Goal: Check status

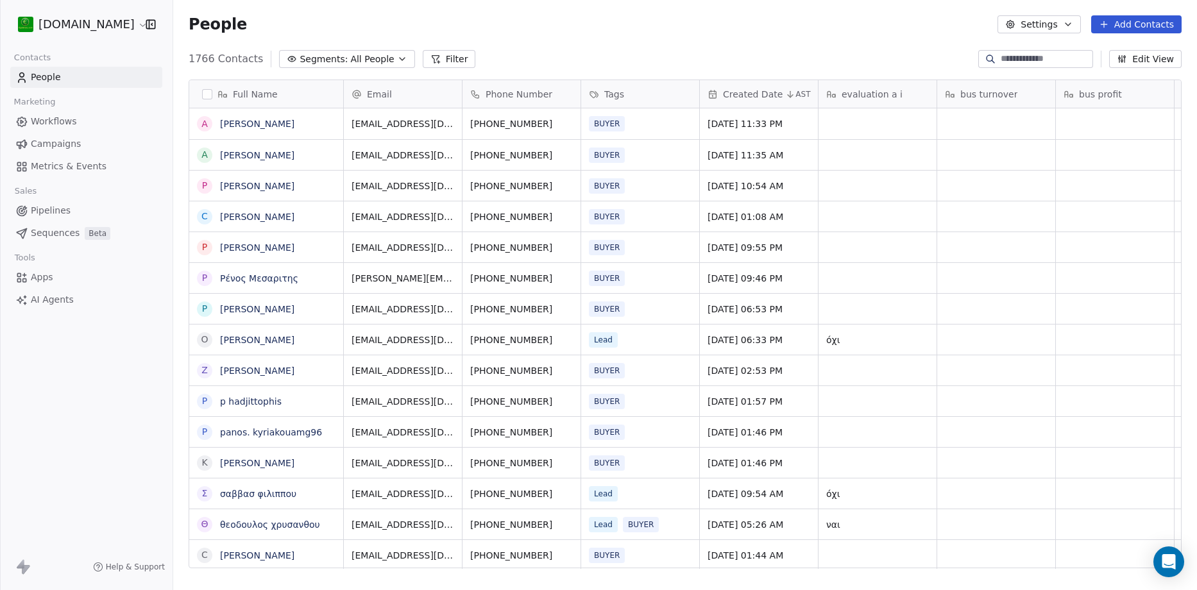
scroll to position [509, 1014]
click at [82, 168] on span "Metrics & Events" at bounding box center [69, 166] width 76 height 13
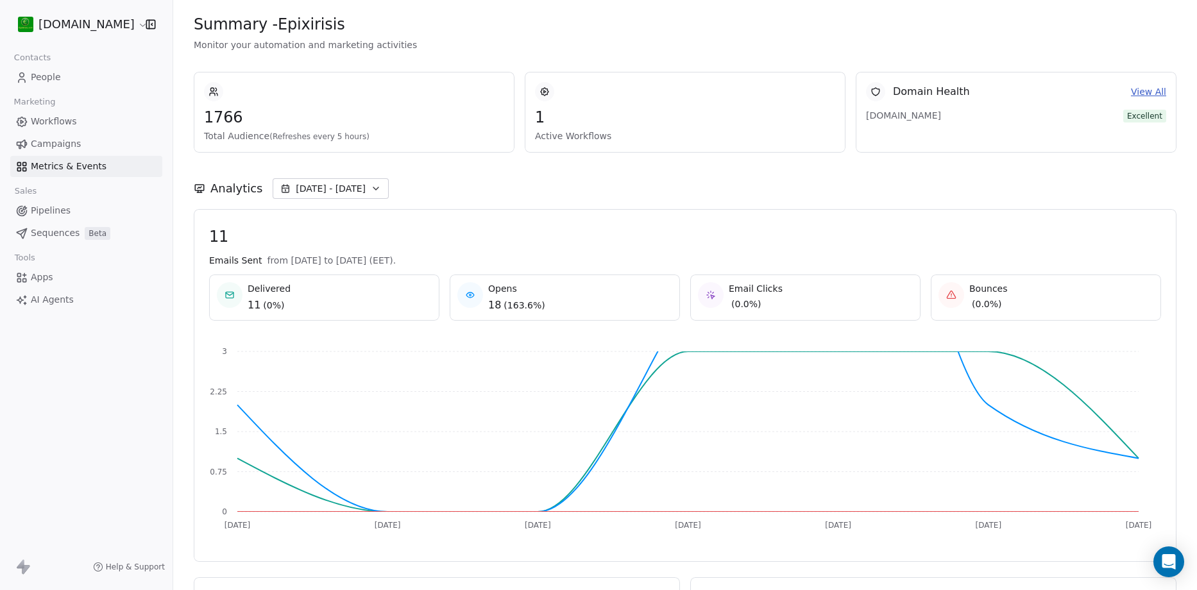
click at [352, 189] on span "[DATE] - [DATE]" at bounding box center [331, 188] width 70 height 13
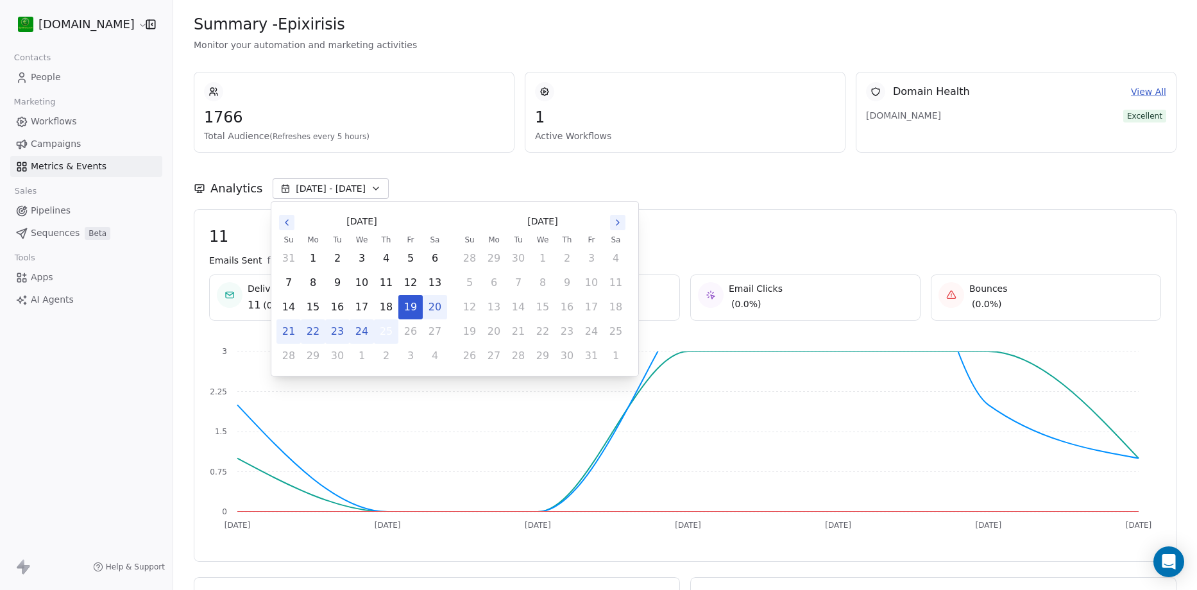
click at [385, 329] on button "25" at bounding box center [386, 331] width 23 height 23
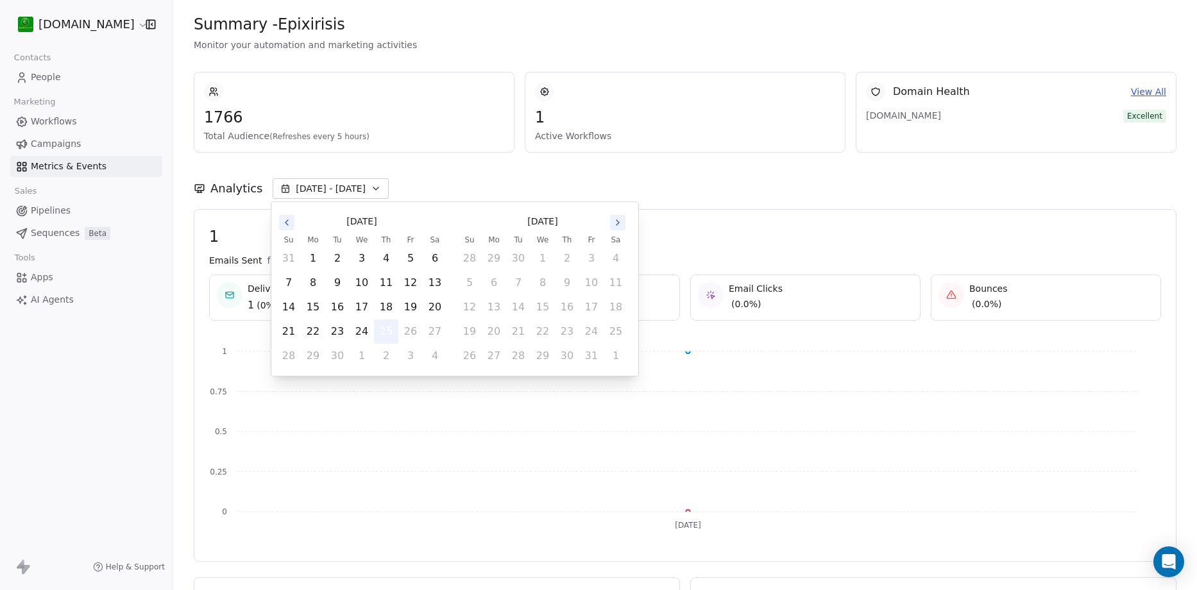
click at [387, 334] on button "25" at bounding box center [386, 331] width 23 height 23
click at [316, 260] on button "1" at bounding box center [312, 258] width 23 height 23
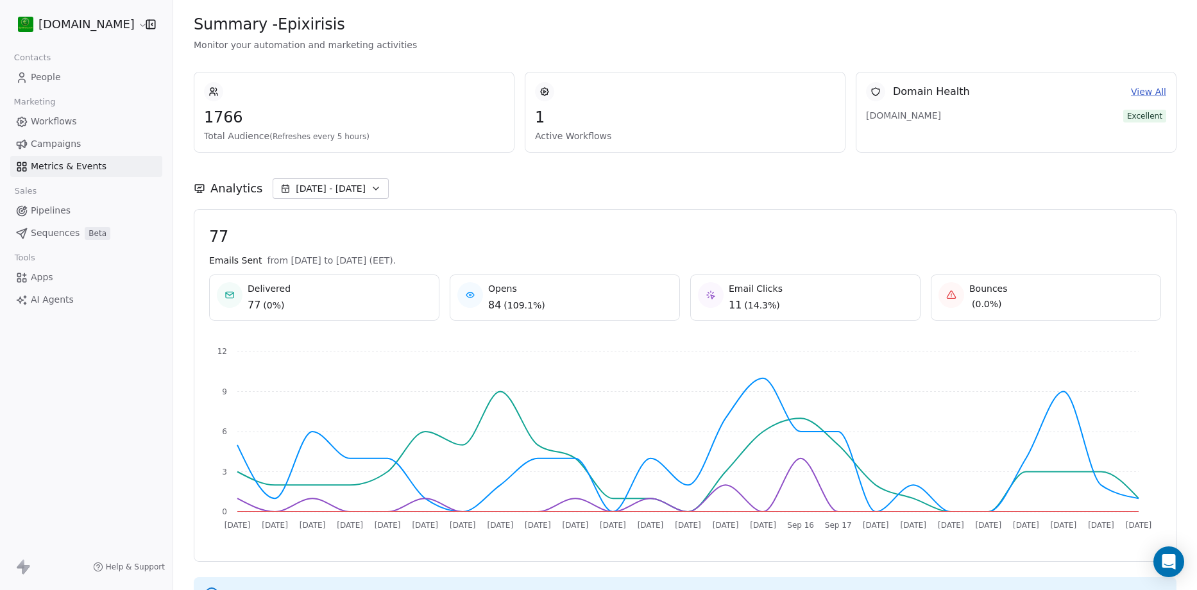
click at [585, 180] on div "Analytics [DATE] - [DATE]" at bounding box center [685, 188] width 983 height 21
click at [467, 292] on icon at bounding box center [470, 294] width 8 height 5
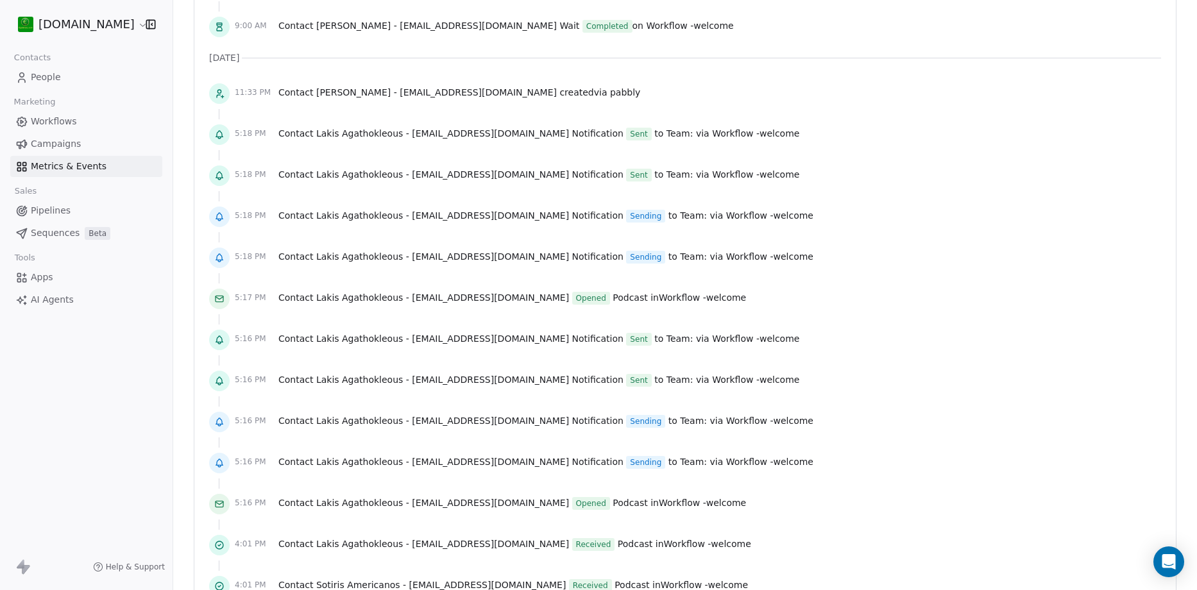
scroll to position [1026, 0]
